Goal: Go to known website: Access a specific website the user already knows

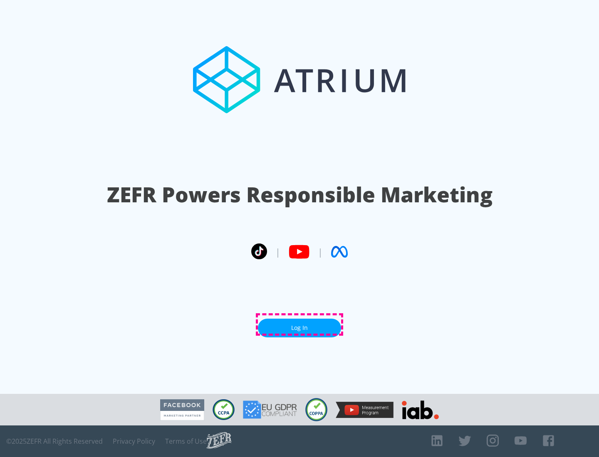
click at [299, 325] on link "Log In" at bounding box center [299, 328] width 83 height 19
